Goal: Complete application form

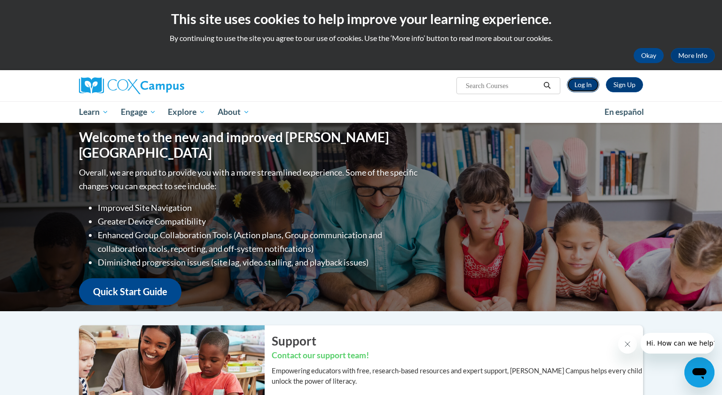
click at [589, 86] on link "Log In" at bounding box center [583, 84] width 32 height 15
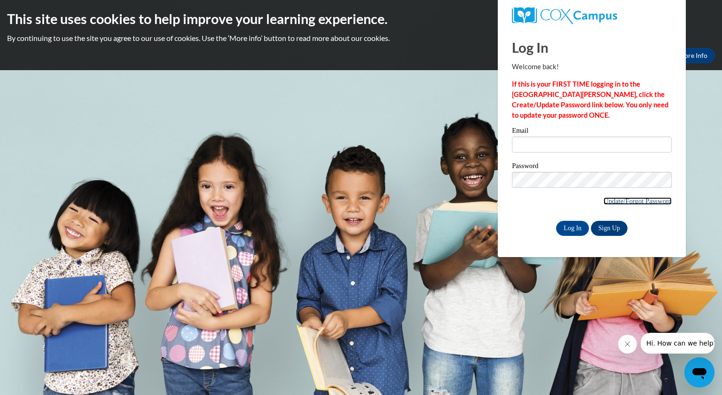
click at [608, 202] on link "Update/Forgot Password" at bounding box center [638, 201] width 68 height 8
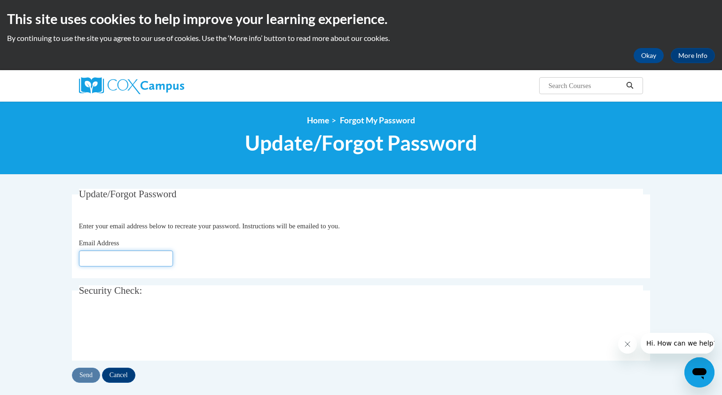
click at [143, 256] on input "Email Address" at bounding box center [126, 258] width 94 height 16
type input "dmitchell@greenfield.k12.wi.us"
click at [84, 375] on input "Send" at bounding box center [86, 374] width 28 height 15
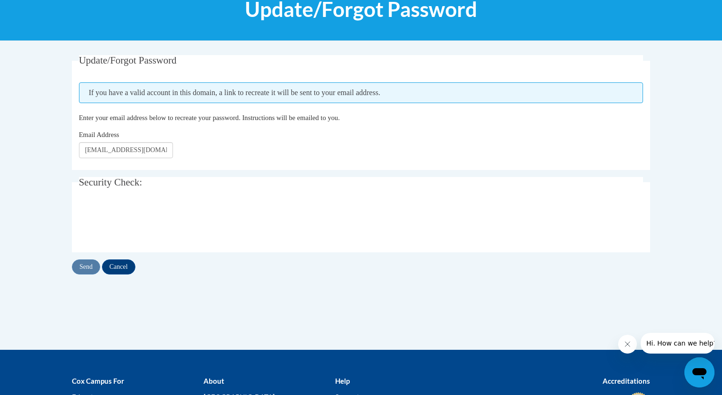
scroll to position [134, 0]
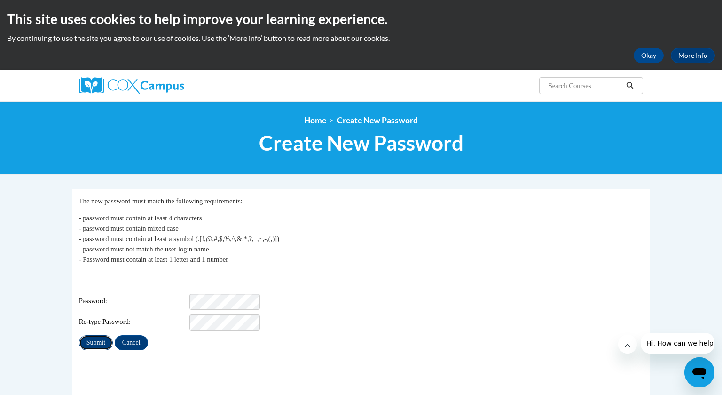
click at [88, 338] on input "Submit" at bounding box center [96, 342] width 34 height 15
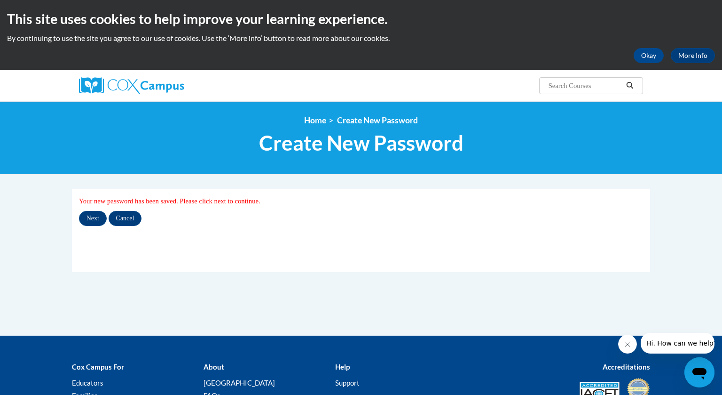
click at [360, 260] on fieldset "My Password Your new password has been saved. Please click next to continue. Ne…" at bounding box center [361, 230] width 578 height 83
click at [95, 221] on input "Next" at bounding box center [93, 218] width 28 height 15
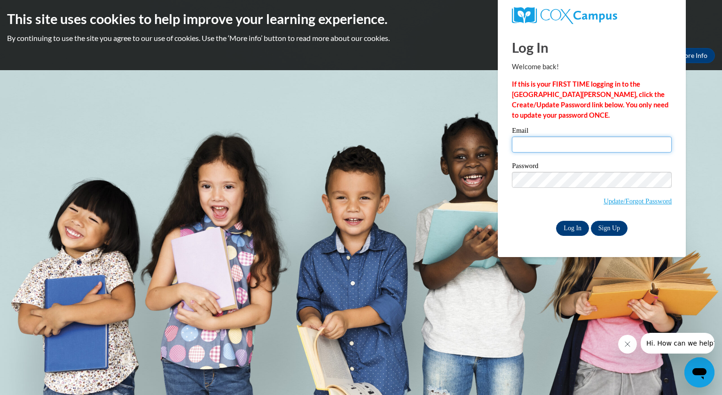
type input "dmitchell@greenfield.k12.wi.us"
click at [571, 230] on input "Log In" at bounding box center [572, 228] width 33 height 15
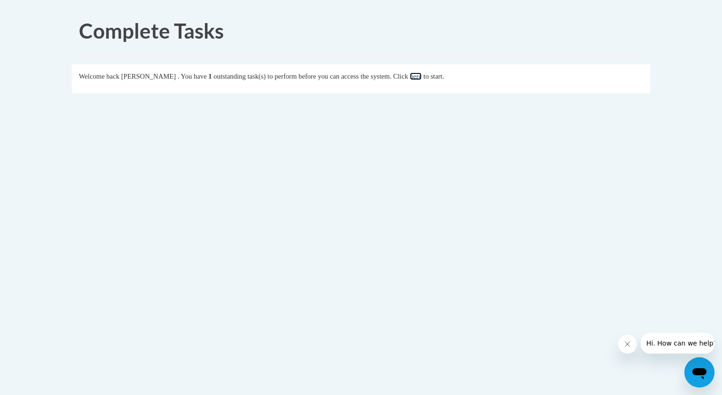
click at [422, 77] on link "here" at bounding box center [416, 76] width 12 height 8
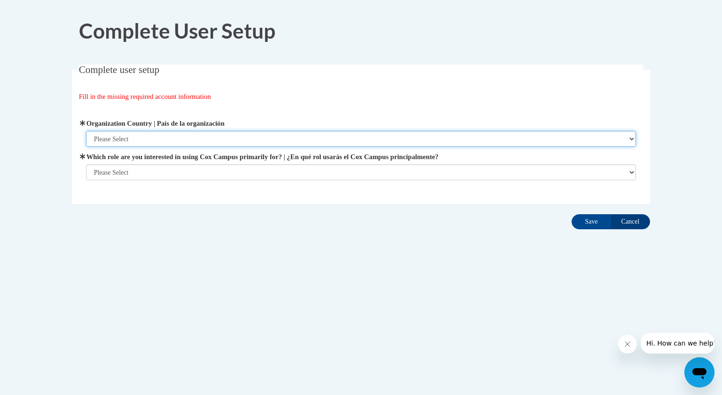
click at [316, 137] on select "Please Select United States | Estados Unidos Outside of the United States | Fue…" at bounding box center [361, 139] width 551 height 16
select select "ad49bcad-a171-4b2e-b99c-48b446064914"
click at [86, 131] on select "Please Select United States | Estados Unidos Outside of the United States | Fue…" at bounding box center [361, 139] width 551 height 16
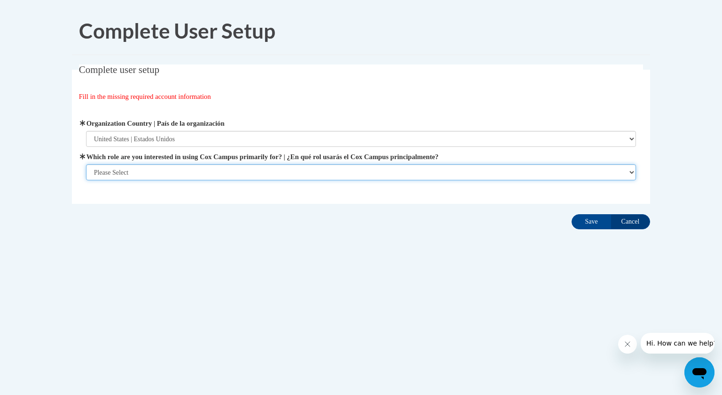
click at [311, 171] on select "Please Select College/University | Colegio/Universidad Community/Nonprofit Part…" at bounding box center [361, 172] width 551 height 16
select select "fbf2d438-af2f-41f8-98f1-81c410e29de3"
click at [86, 180] on select "Please Select College/University | Colegio/Universidad Community/Nonprofit Part…" at bounding box center [361, 172] width 551 height 16
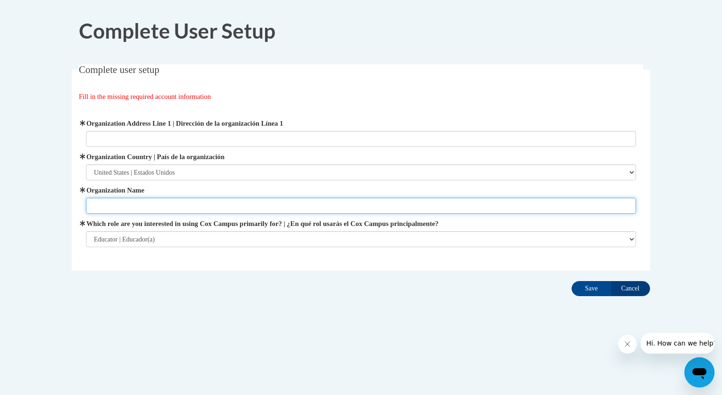
click at [220, 207] on input "Organization Name" at bounding box center [361, 206] width 551 height 16
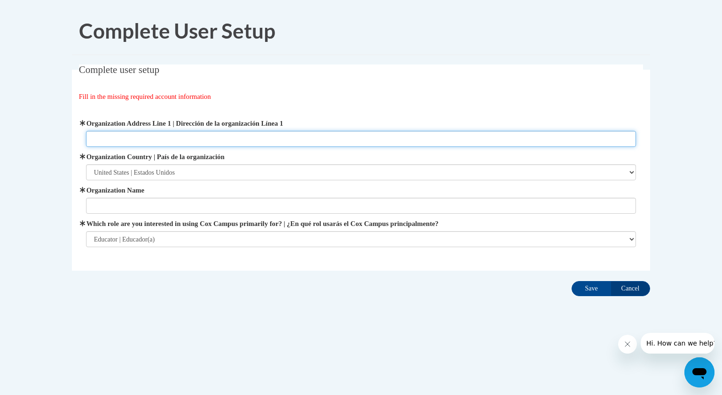
click at [208, 137] on input "Organization Address Line 1 | Dirección de la organización Línea 1" at bounding box center [361, 139] width 551 height 16
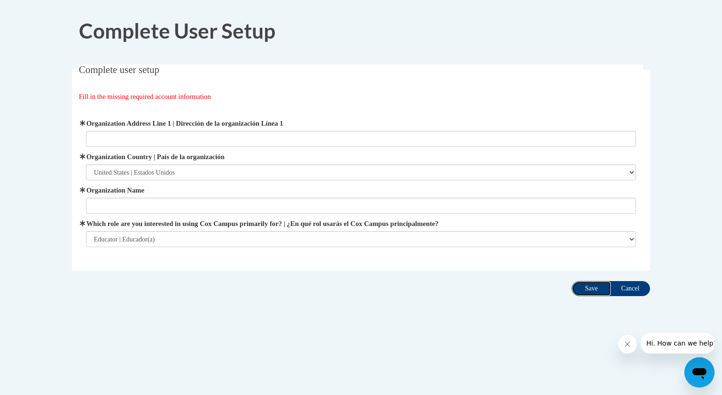
click at [585, 291] on input "Save" at bounding box center [592, 288] width 40 height 15
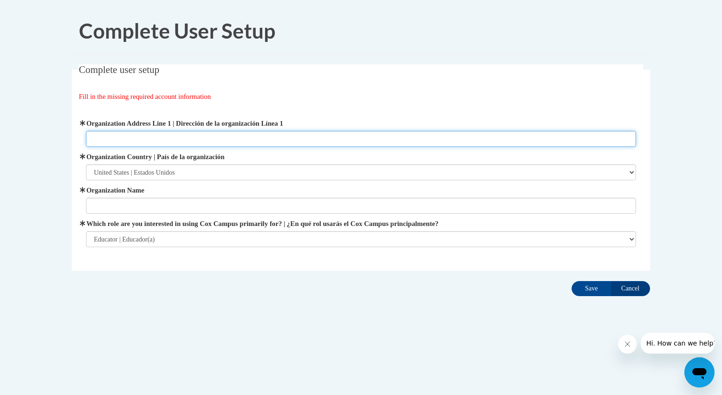
click at [280, 138] on input "Organization Address Line 1 | Dirección de la organización Línea 1" at bounding box center [361, 139] width 551 height 16
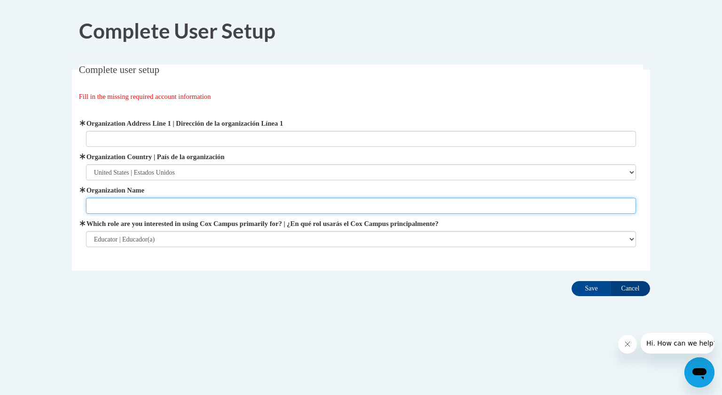
click at [259, 209] on input "Organization Name" at bounding box center [361, 206] width 551 height 16
type input "School District of Greenfield"
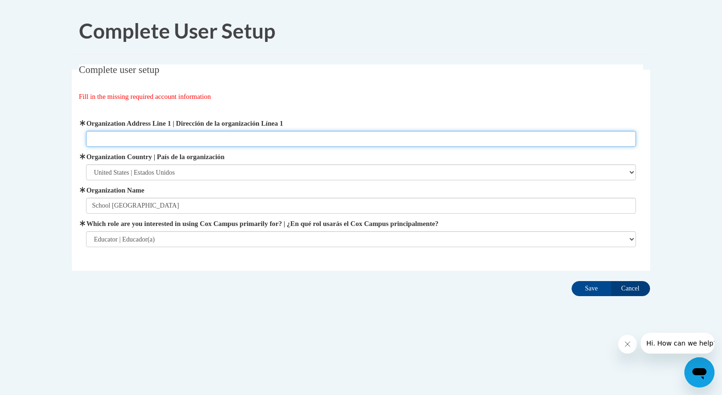
click at [194, 139] on input "Organization Address Line 1 | Dirección de la organización Línea 1" at bounding box center [361, 139] width 551 height 16
click at [572, 281] on input "Save" at bounding box center [592, 288] width 40 height 15
type input "4850 S. 60th Street"
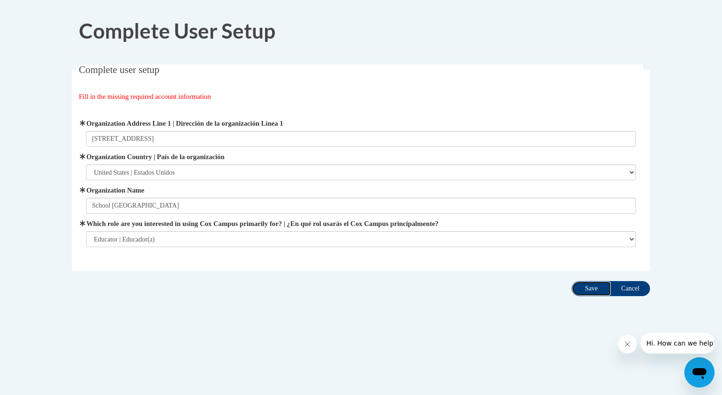
click at [591, 290] on input "Save" at bounding box center [592, 288] width 40 height 15
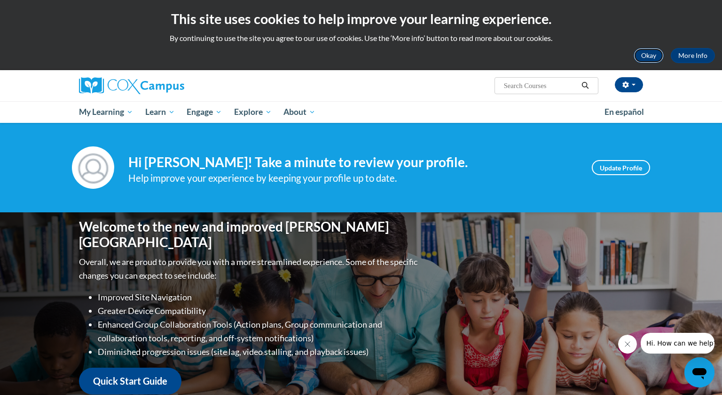
click at [646, 55] on button "Okay" at bounding box center [649, 55] width 30 height 15
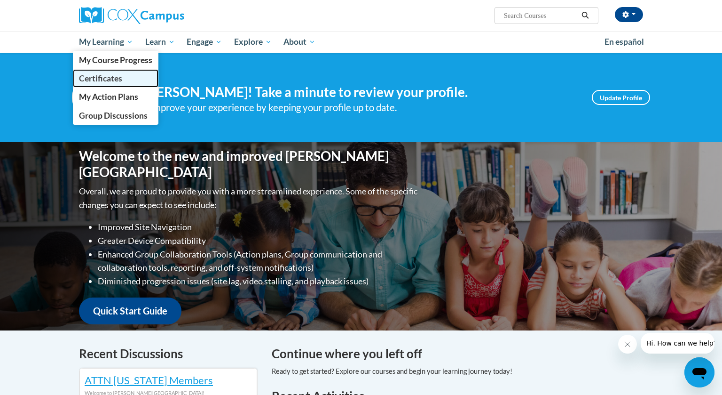
click at [116, 83] on span "Certificates" at bounding box center [100, 78] width 43 height 10
